Goal: Check status: Check status

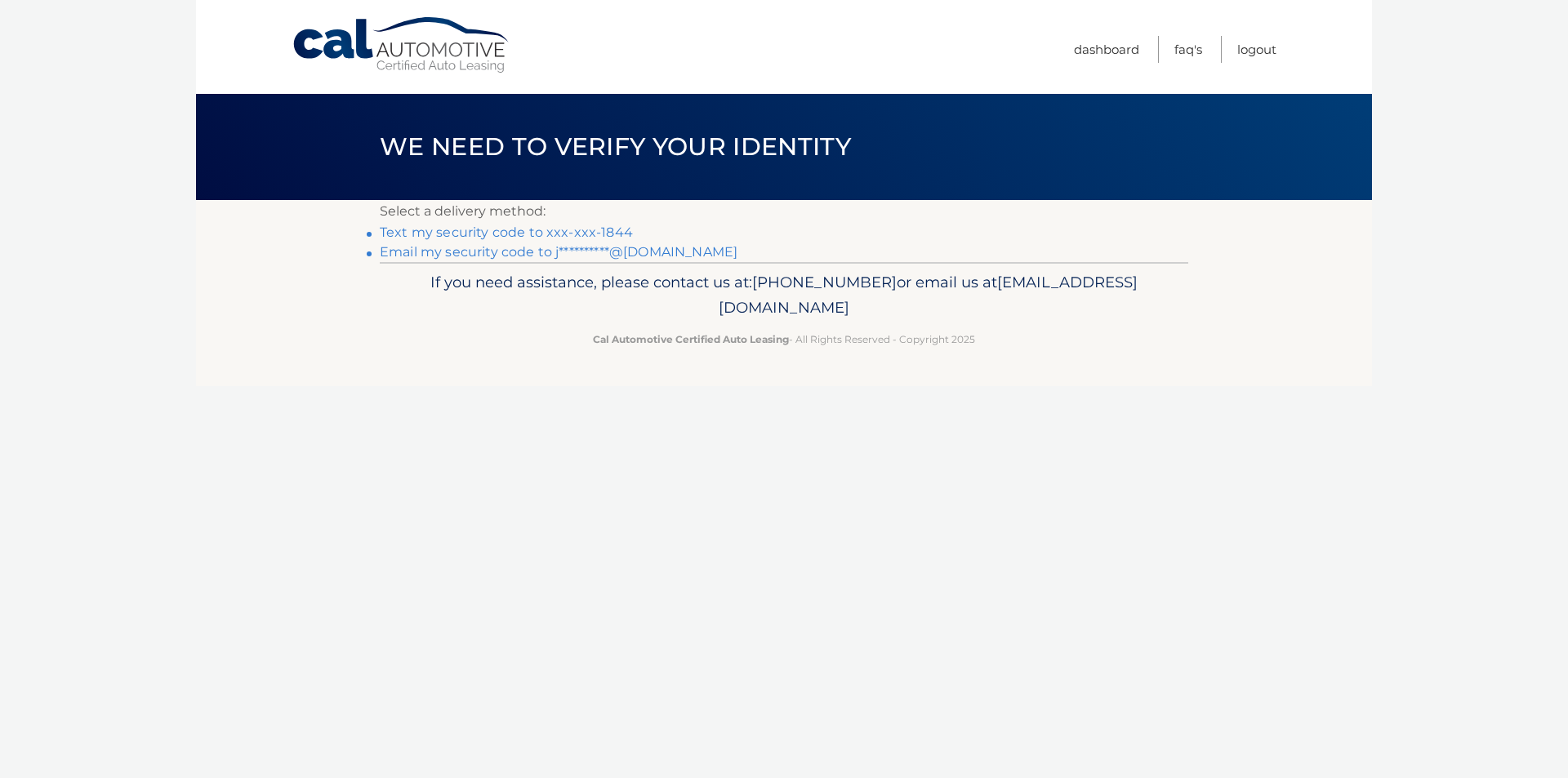
click at [596, 235] on link "Text my security code to xxx-xxx-1844" at bounding box center [506, 232] width 253 height 15
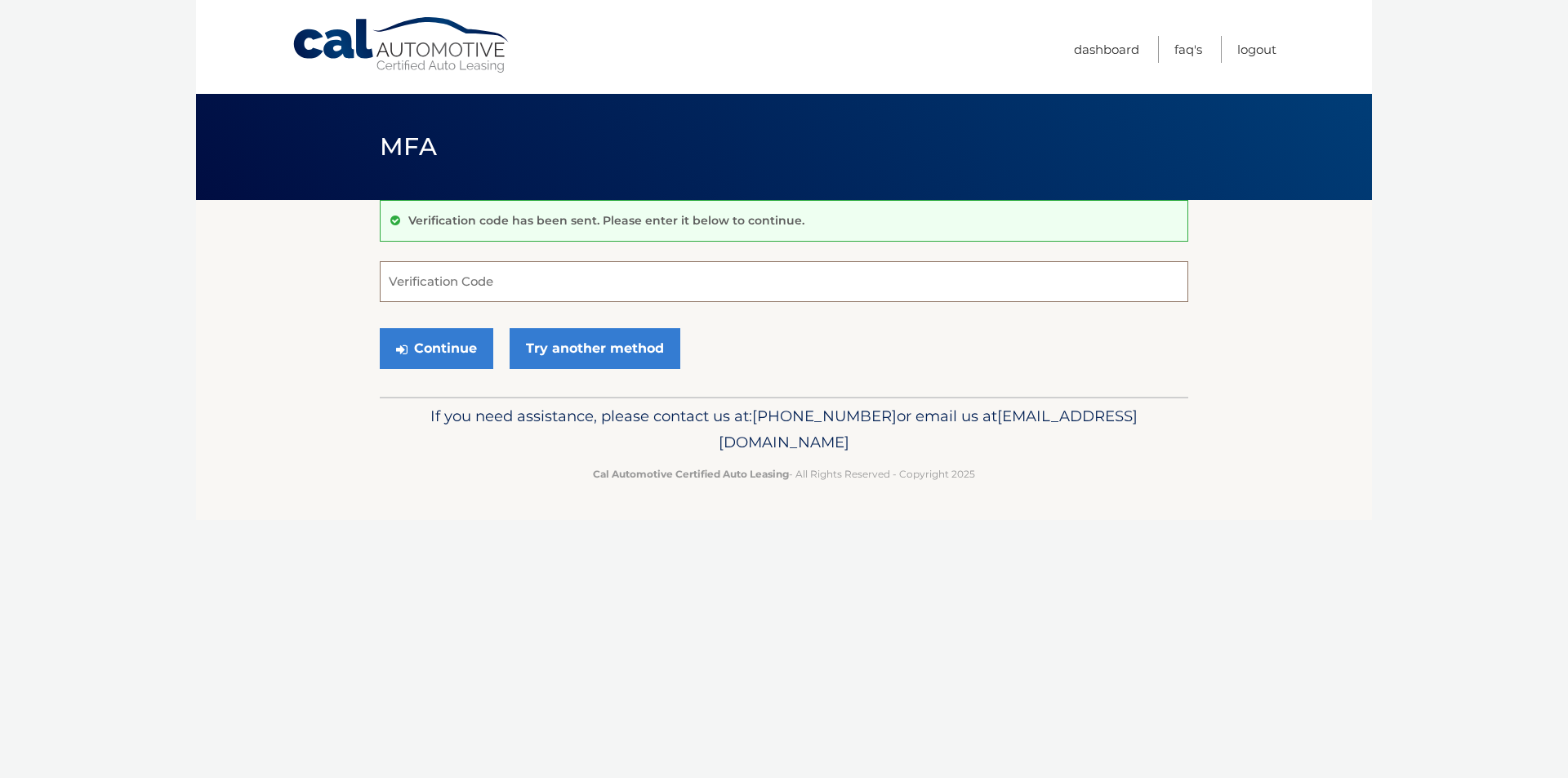
click at [617, 280] on input "Verification Code" at bounding box center [784, 281] width 808 height 41
type input "912183"
click at [438, 343] on button "Continue" at bounding box center [436, 348] width 114 height 41
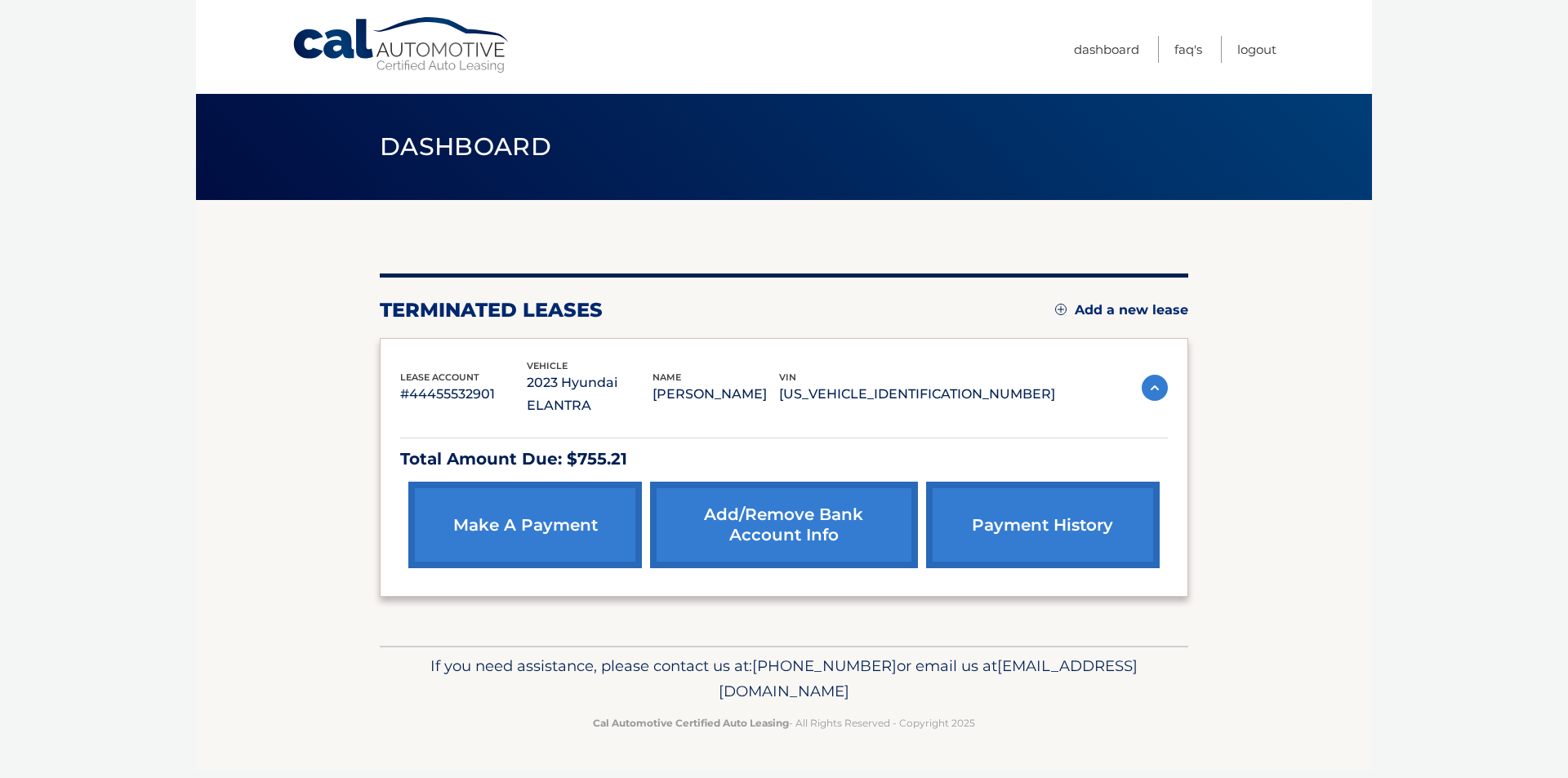
click at [1098, 512] on link "payment history" at bounding box center [1042, 525] width 233 height 86
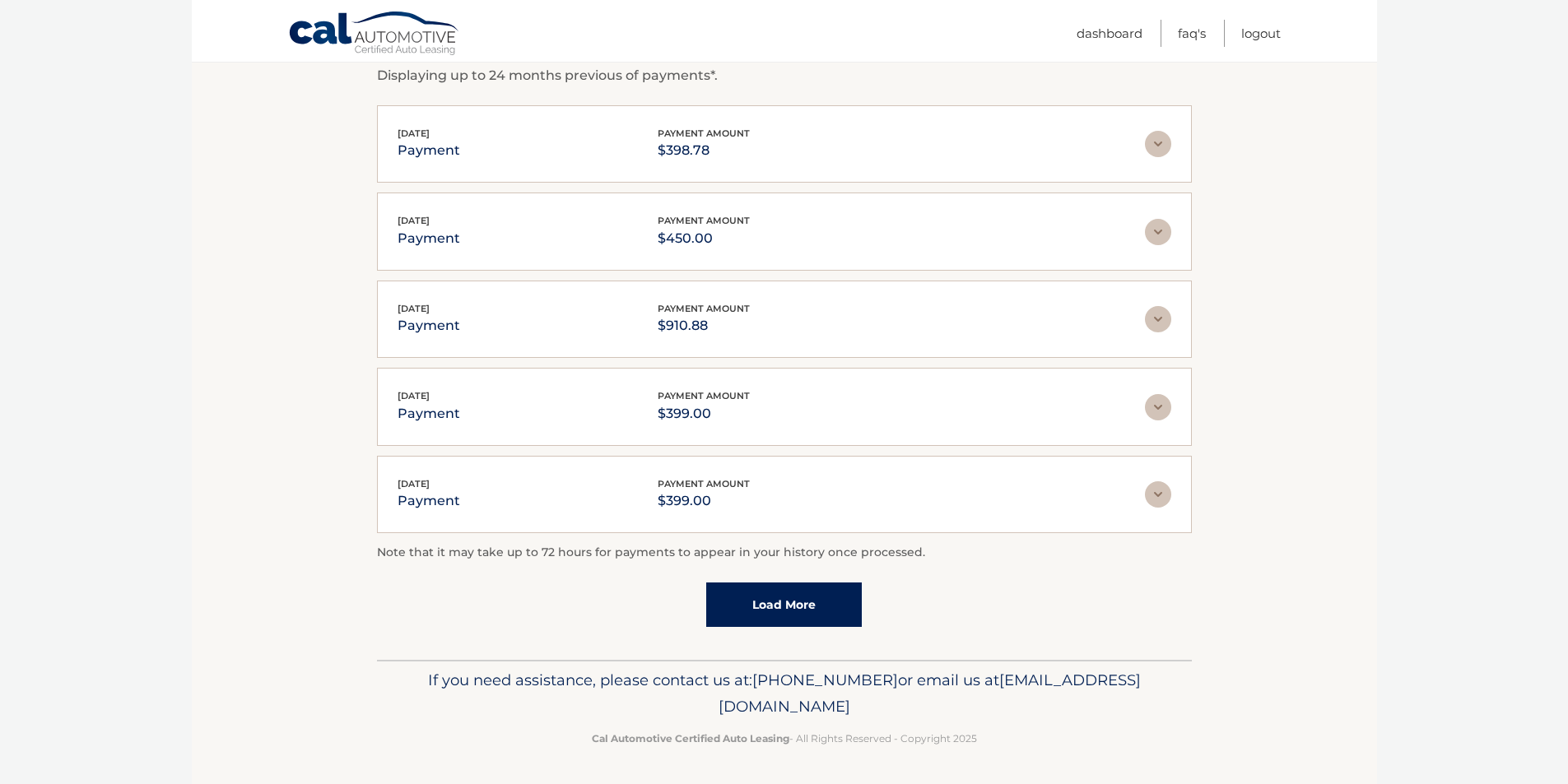
scroll to position [297, 0]
click at [1155, 322] on img at bounding box center [1158, 318] width 27 height 27
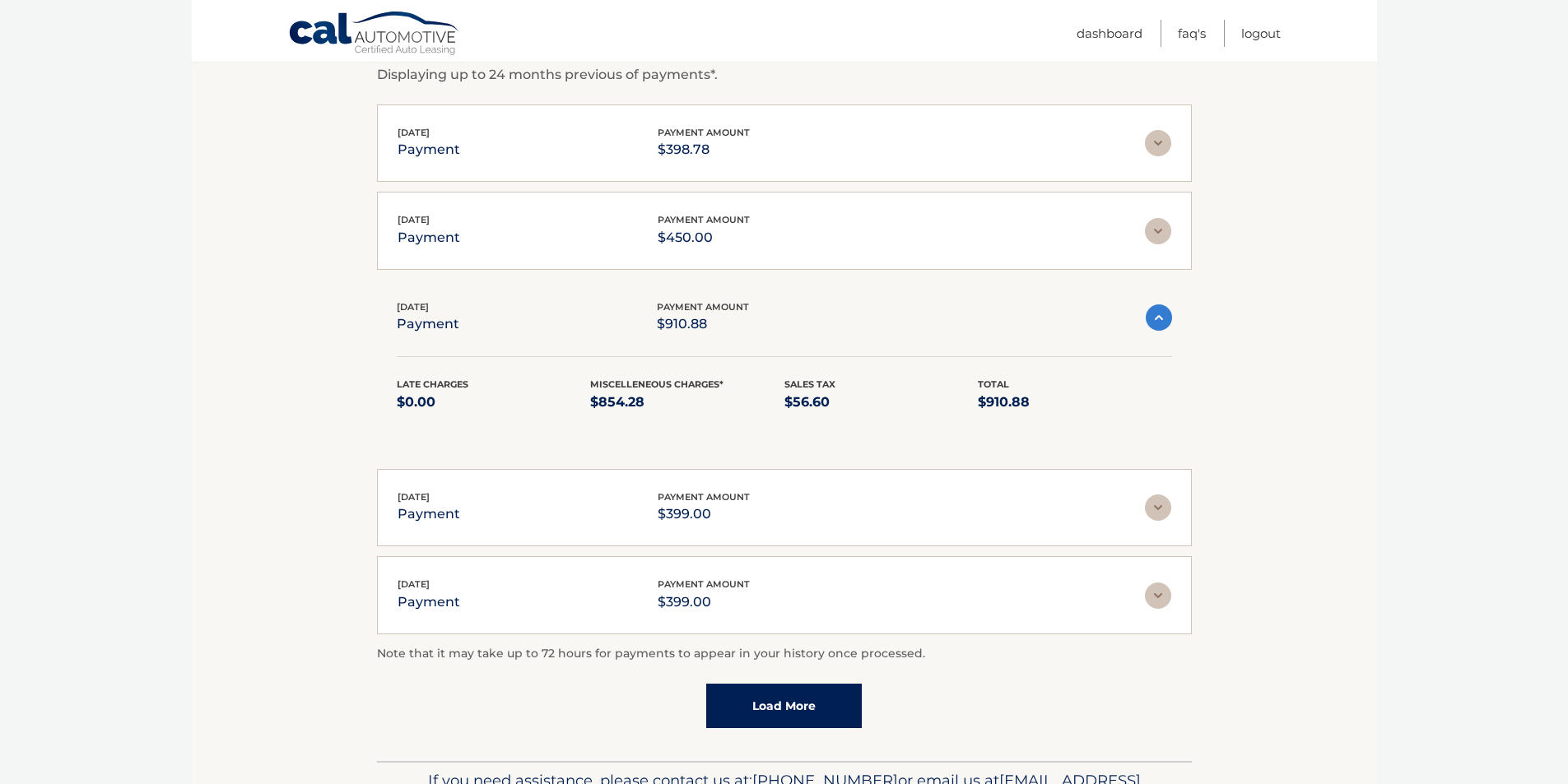
click at [1150, 235] on img at bounding box center [1158, 231] width 27 height 27
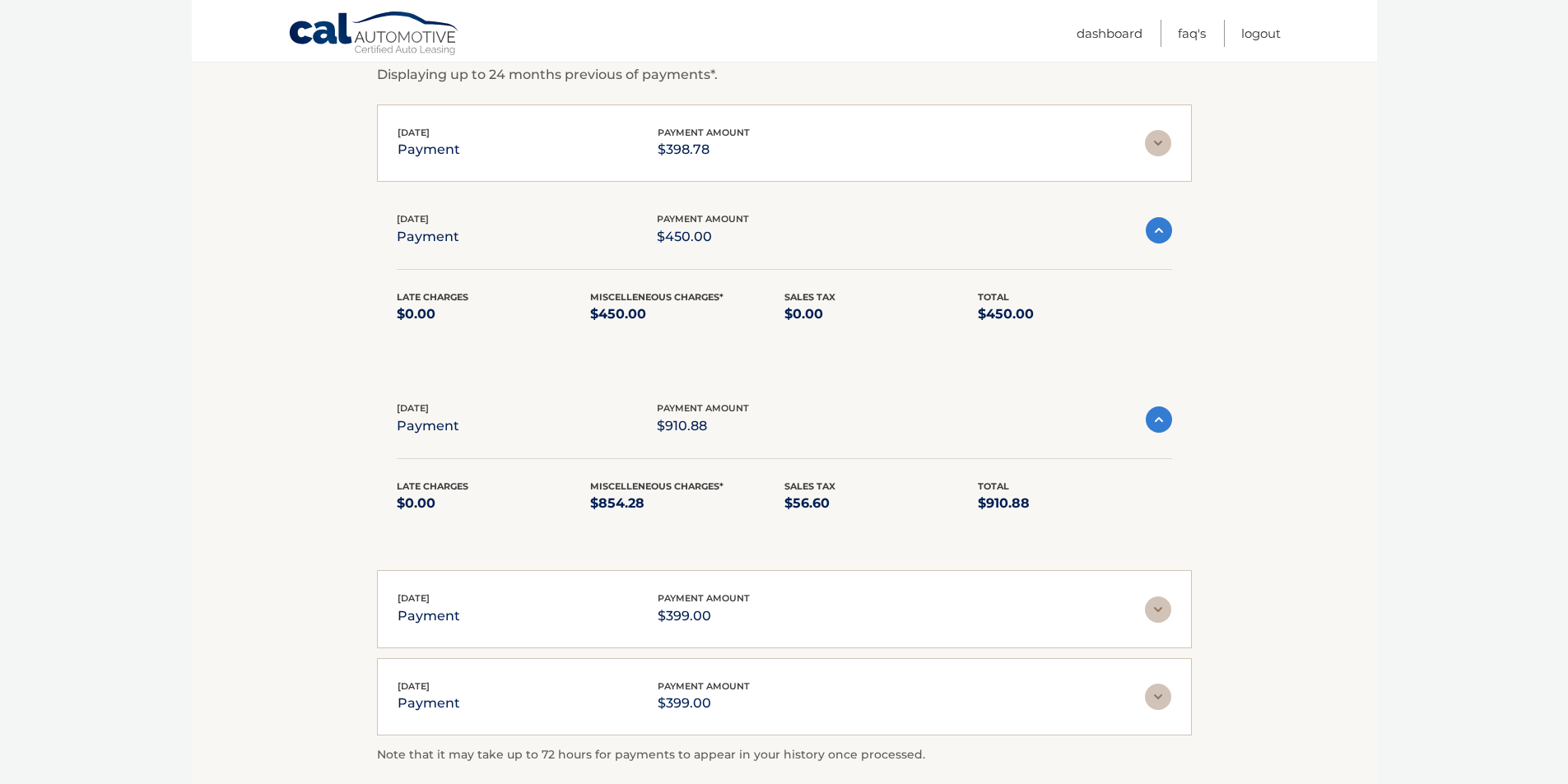
click at [1156, 144] on img at bounding box center [1158, 143] width 27 height 27
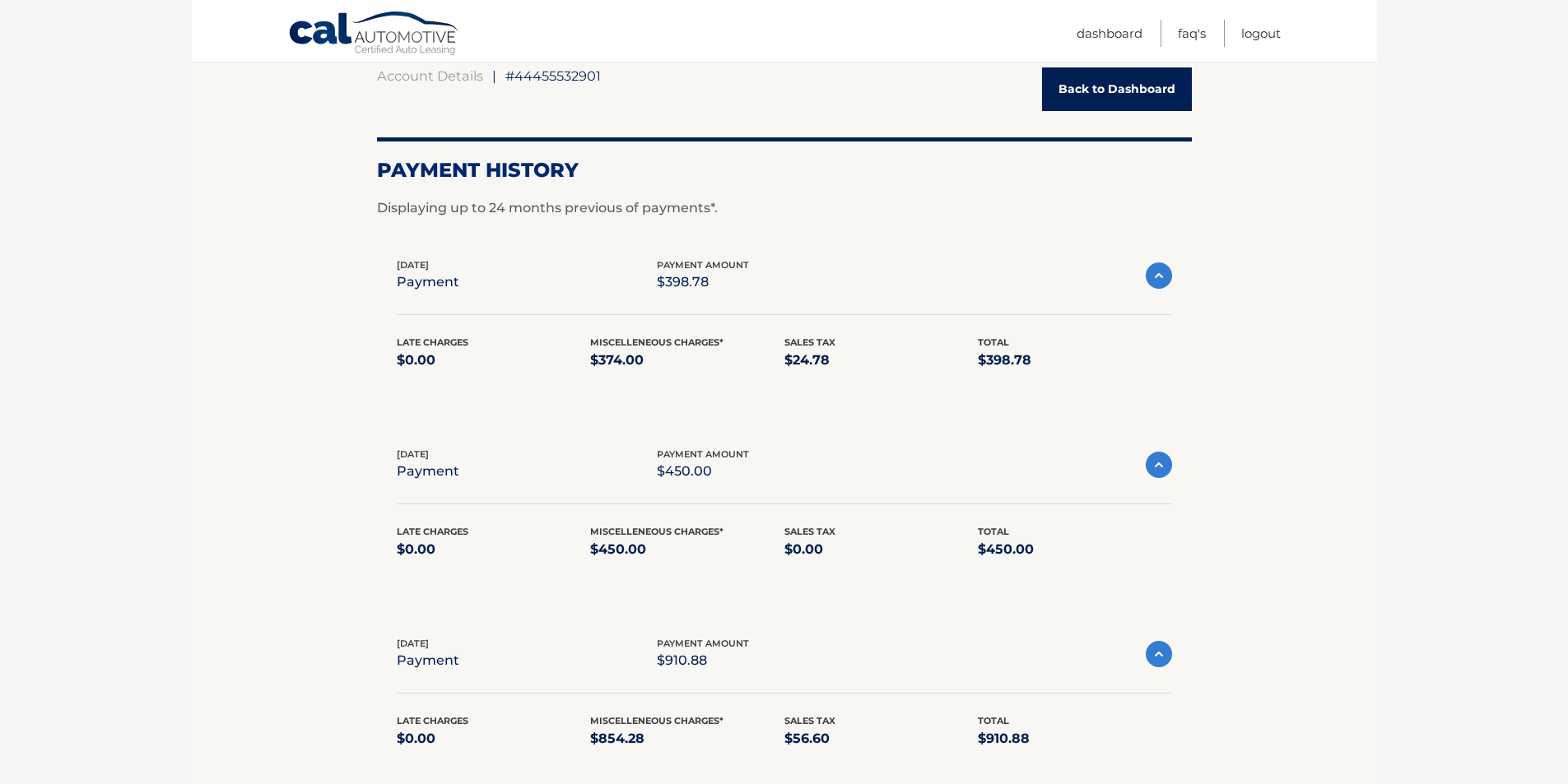
scroll to position [0, 0]
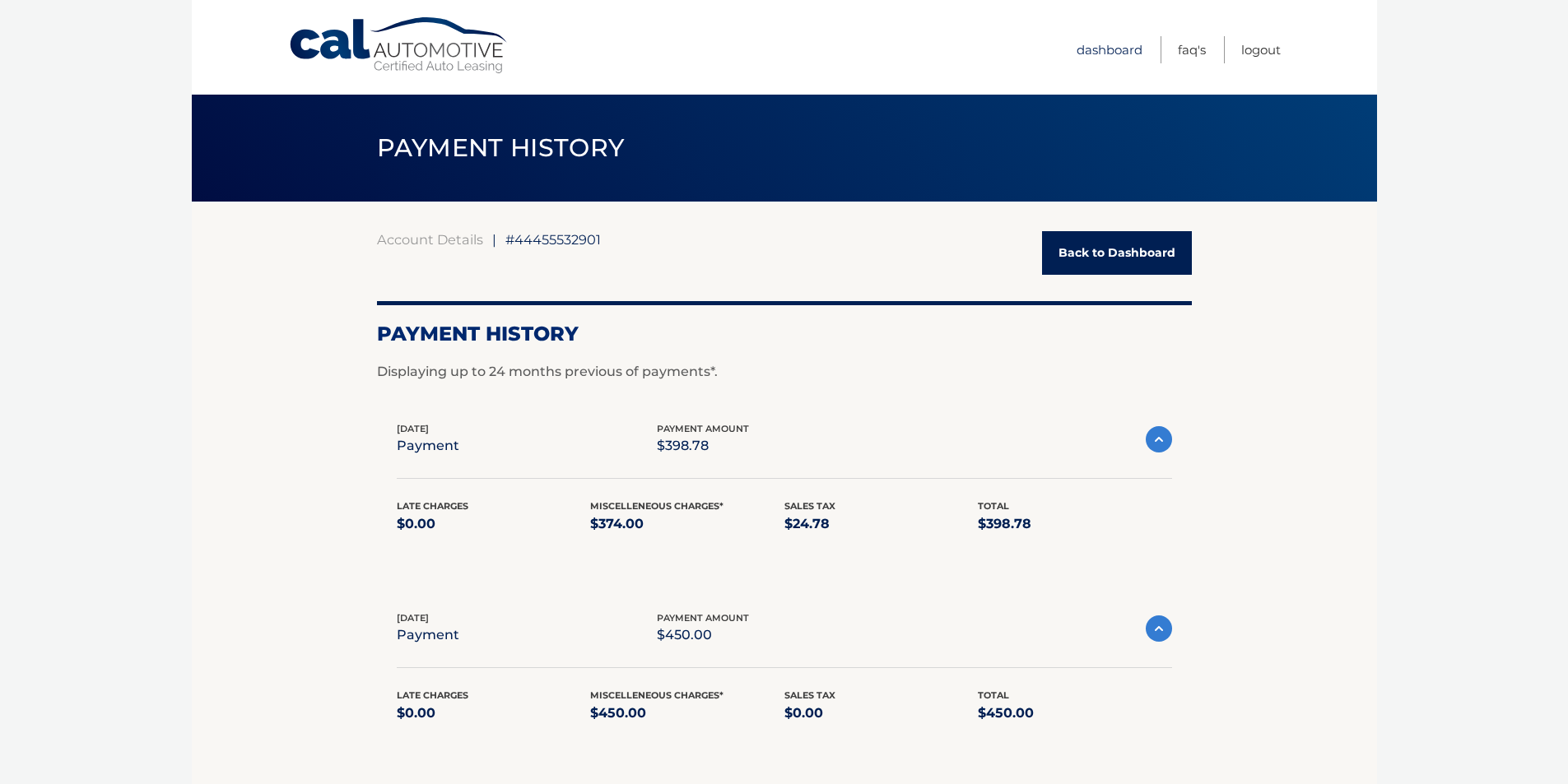
click at [1096, 51] on link "Dashboard" at bounding box center [1109, 50] width 66 height 27
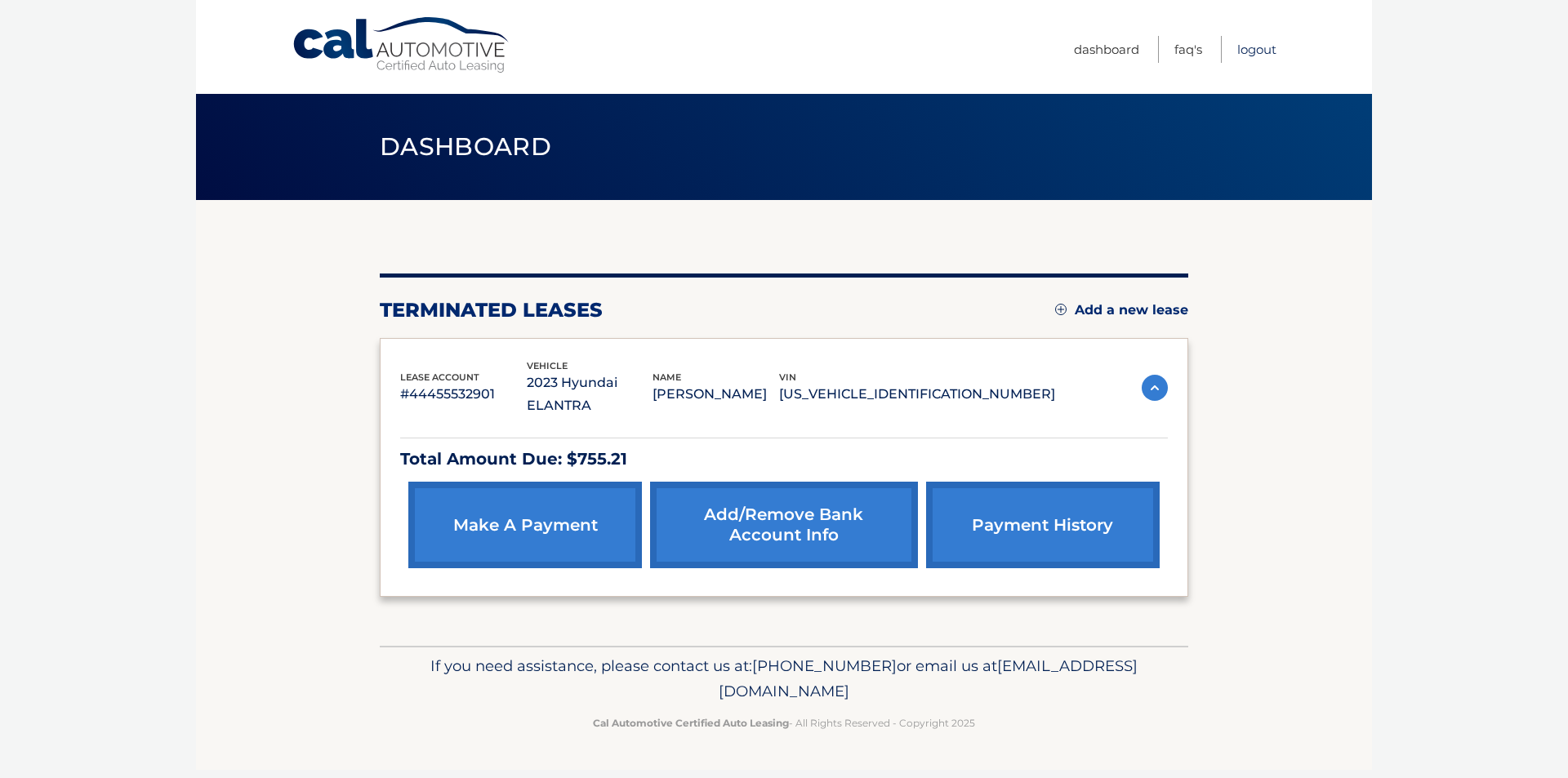
click at [1261, 40] on link "Logout" at bounding box center [1256, 49] width 39 height 27
